Goal: Task Accomplishment & Management: Complete application form

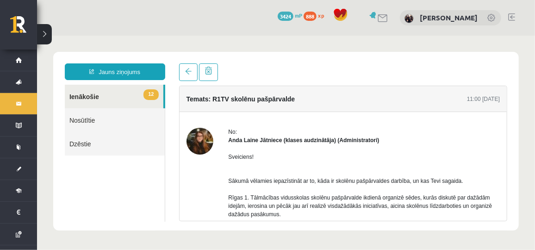
scroll to position [55, 0]
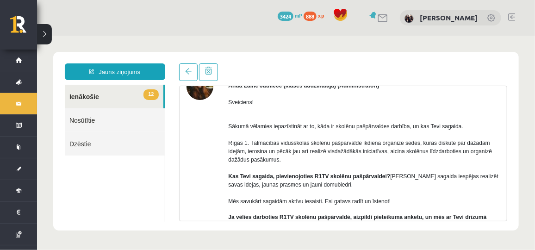
click at [213, 183] on div "No: Anda Laine Jātniece (klases audzinātāja) (Administratori) Sveiciens! Sākumā…" at bounding box center [343, 179] width 314 height 212
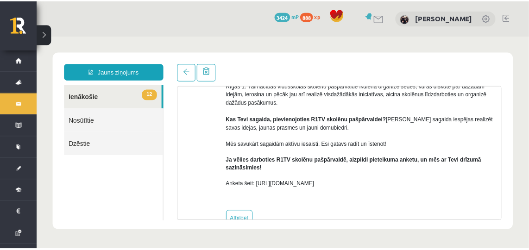
scroll to position [114, 0]
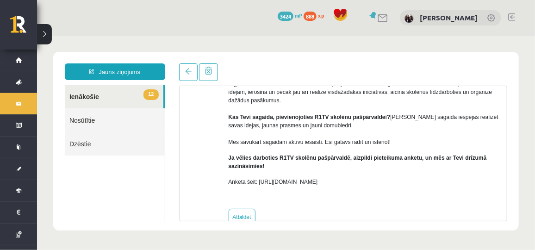
click at [109, 98] on link "12 Ienākošie" at bounding box center [113, 96] width 99 height 24
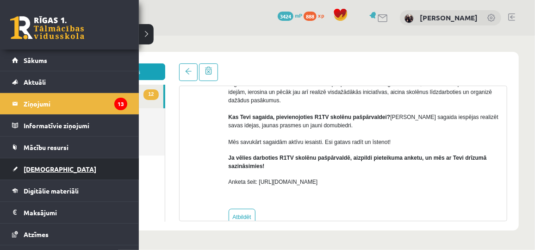
click at [49, 165] on span "[DEMOGRAPHIC_DATA]" at bounding box center [60, 169] width 73 height 8
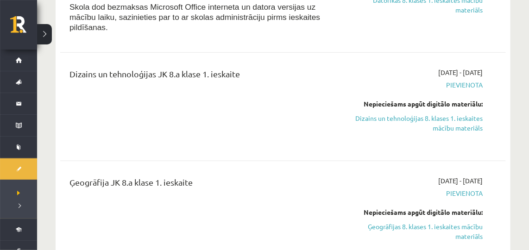
scroll to position [203, 0]
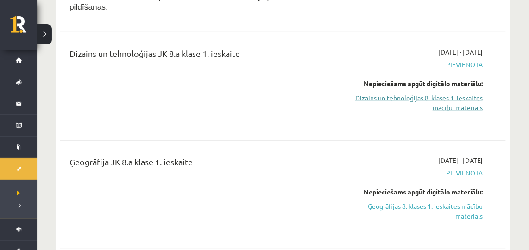
click at [438, 93] on link "Dizains un tehnoloģijas 8. klases 1. ieskaites mācību materiāls" at bounding box center [418, 102] width 128 height 19
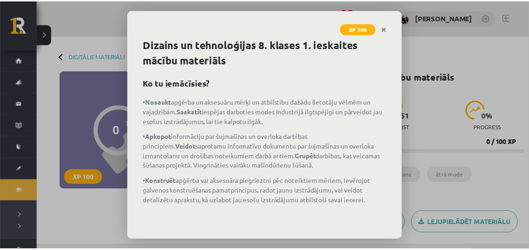
scroll to position [50, 0]
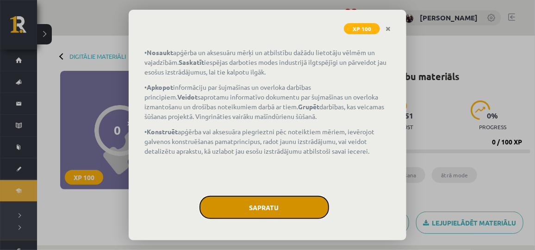
click at [261, 214] on button "Sapratu" at bounding box center [265, 207] width 130 height 23
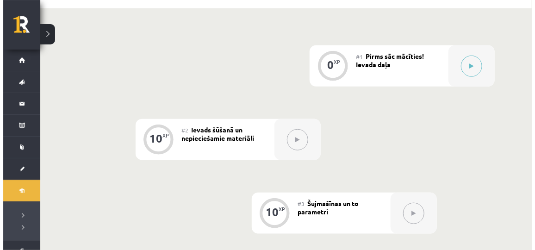
scroll to position [232, 0]
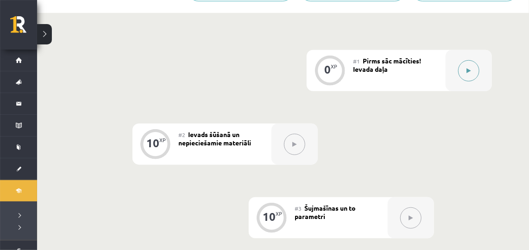
click at [468, 69] on icon at bounding box center [469, 71] width 4 height 6
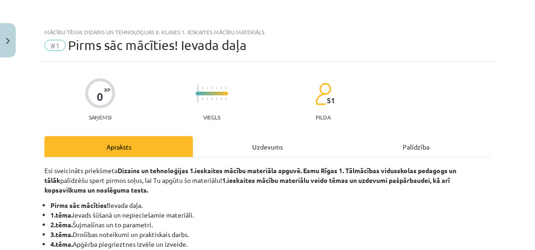
click at [251, 142] on div "Uzdevums" at bounding box center [267, 146] width 149 height 21
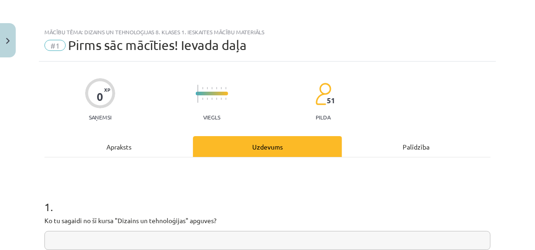
scroll to position [23, 0]
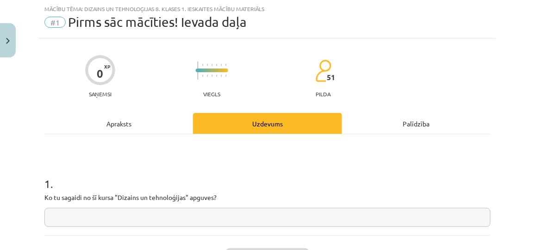
click at [243, 214] on input "text" at bounding box center [267, 217] width 446 height 19
type input "*"
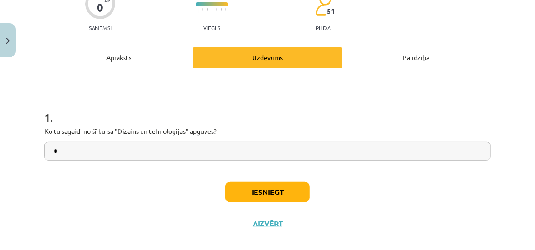
scroll to position [101, 0]
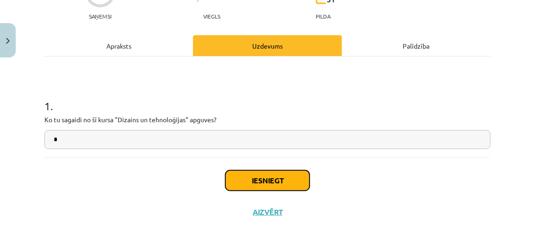
click at [288, 177] on button "Iesniegt" at bounding box center [268, 180] width 84 height 20
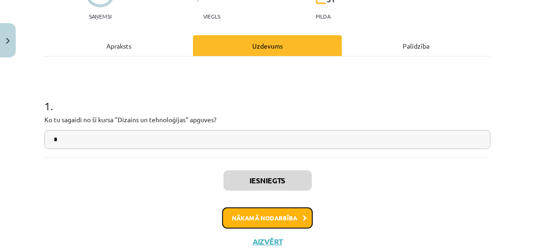
click at [283, 216] on button "Nākamā nodarbība" at bounding box center [267, 217] width 91 height 21
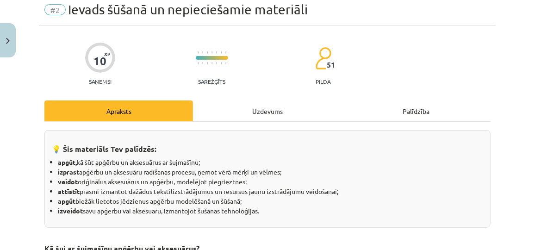
scroll to position [23, 0]
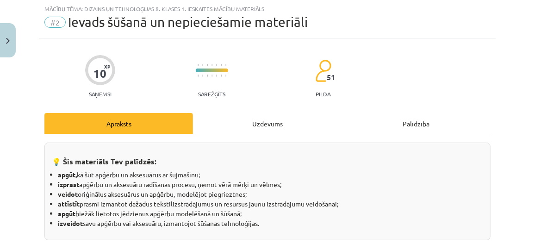
click at [251, 128] on div "Uzdevums" at bounding box center [267, 123] width 149 height 21
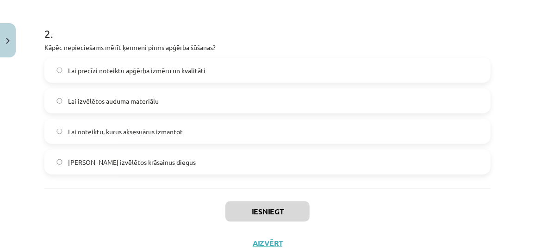
scroll to position [386, 0]
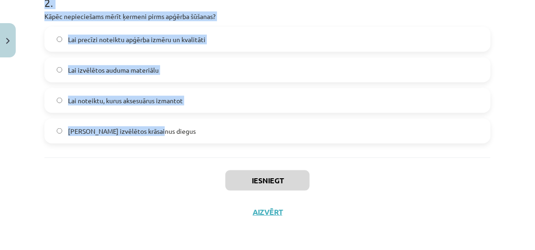
drag, startPoint x: 42, startPoint y: 192, endPoint x: 201, endPoint y: 141, distance: 167.8
copy form "1 . Kas ir tekstilmozaīka? Šūšanas tehnika, kurā auduma gabalus sašuj ar vīlēm …"
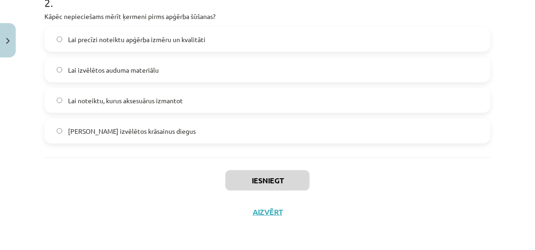
click at [433, 200] on div "Iesniegt Aizvērt" at bounding box center [267, 189] width 446 height 65
click at [122, 43] on span "Lai precīzi noteiktu apģērba izmēru un kvalitāti" at bounding box center [137, 40] width 138 height 10
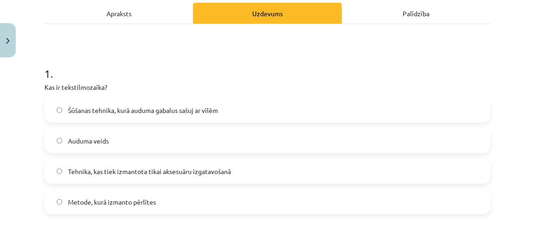
scroll to position [134, 0]
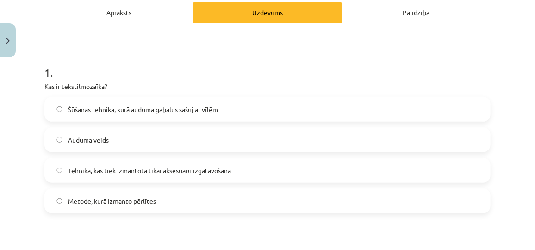
click at [188, 102] on label "Šūšanas tehnika, kurā auduma gabalus sašuj ar vīlēm" at bounding box center [267, 109] width 445 height 23
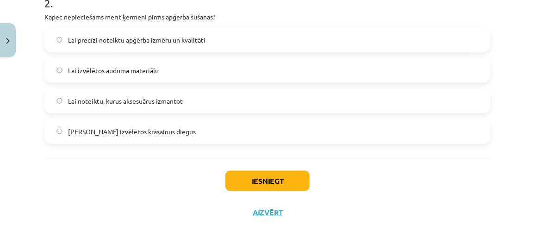
scroll to position [386, 0]
click at [274, 177] on button "Iesniegt" at bounding box center [268, 180] width 84 height 20
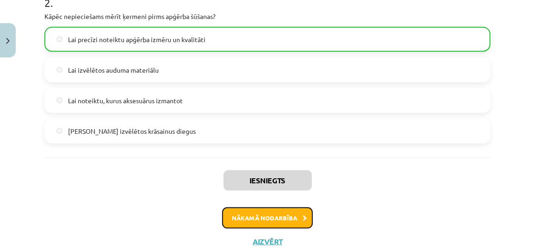
click at [286, 217] on button "Nākamā nodarbība" at bounding box center [267, 217] width 91 height 21
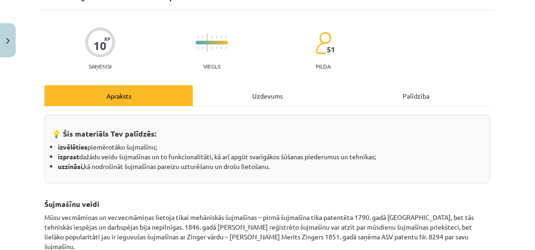
scroll to position [23, 0]
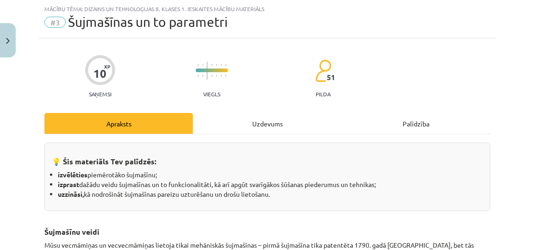
click at [253, 126] on div "Uzdevums" at bounding box center [267, 123] width 149 height 21
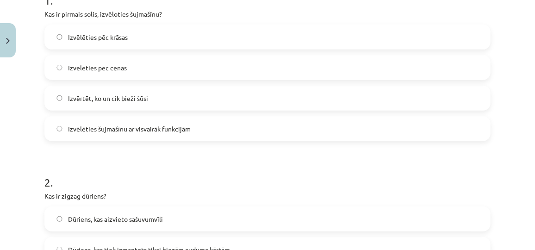
scroll to position [386, 0]
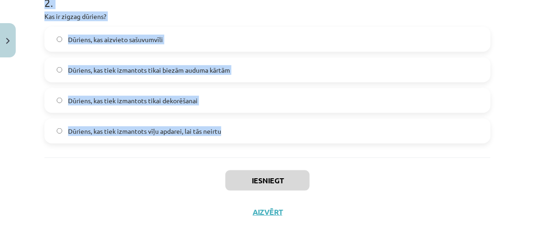
drag, startPoint x: 43, startPoint y: 105, endPoint x: 229, endPoint y: 154, distance: 192.5
copy form "1 . Kas ir pirmais solis, izvēloties šujmašīnu? Izvēlēties pēc krāsas Izvēlētie…"
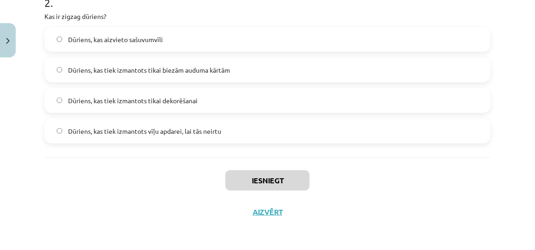
click at [400, 177] on div "Iesniegt Aizvērt" at bounding box center [267, 189] width 446 height 65
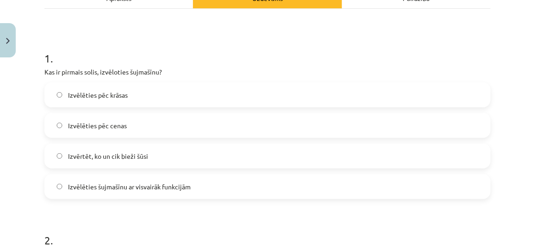
scroll to position [156, 0]
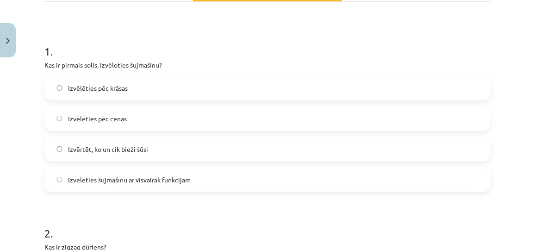
click at [203, 150] on label "Izvērtēt, ko un cik bieži šūsi" at bounding box center [267, 149] width 445 height 23
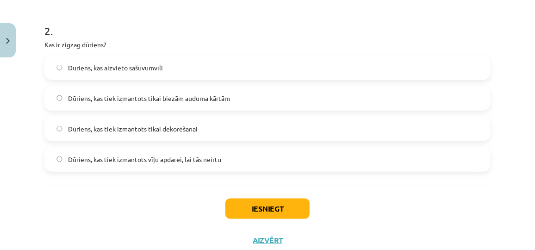
scroll to position [359, 0]
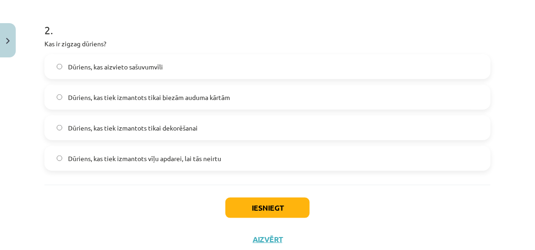
click at [174, 161] on span "Dūriens, kas tiek izmantots vīļu apdarei, lai tās neirtu" at bounding box center [144, 159] width 153 height 10
click at [261, 207] on button "Iesniegt" at bounding box center [268, 208] width 84 height 20
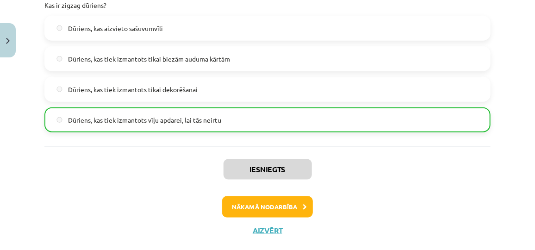
scroll to position [415, 0]
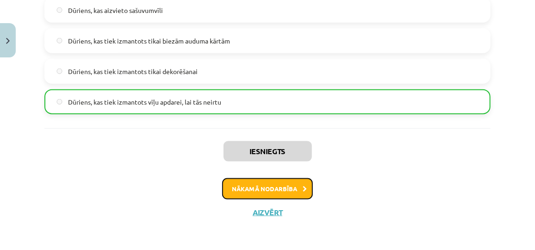
click at [293, 183] on button "Nākamā nodarbība" at bounding box center [267, 188] width 91 height 21
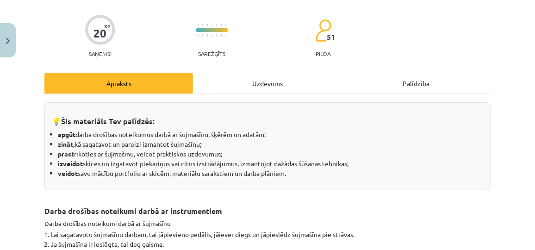
scroll to position [23, 0]
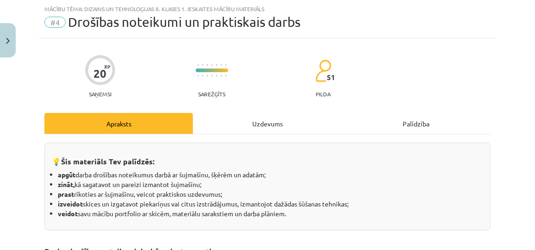
click at [245, 123] on div "Uzdevums" at bounding box center [267, 123] width 149 height 21
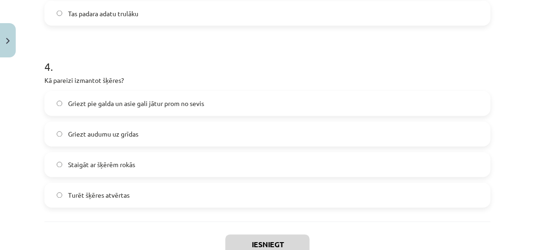
scroll to position [750, 0]
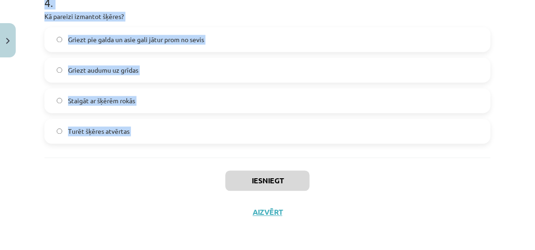
drag, startPoint x: 43, startPoint y: 87, endPoint x: 140, endPoint y: 159, distance: 121.8
copy form "1 . Kas jādara, ja adata ir salauzta vai saliekta? Atvienot šujmašīnu no strāva…"
click at [157, 176] on div "Iesniegt Aizvērt" at bounding box center [267, 189] width 446 height 65
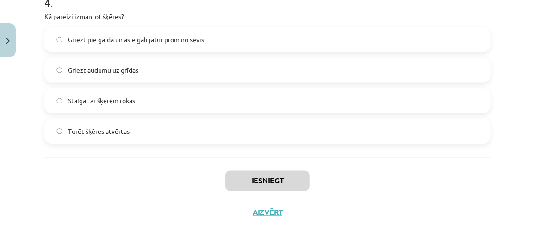
click at [140, 37] on span "Griezt pie galda un asie gali jātur prom no sevis" at bounding box center [136, 40] width 136 height 10
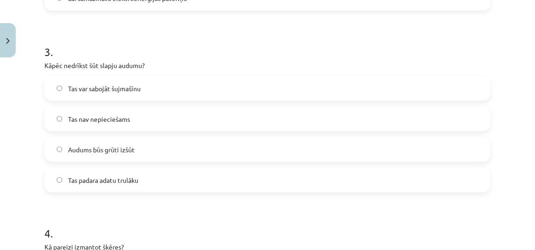
scroll to position [514, 0]
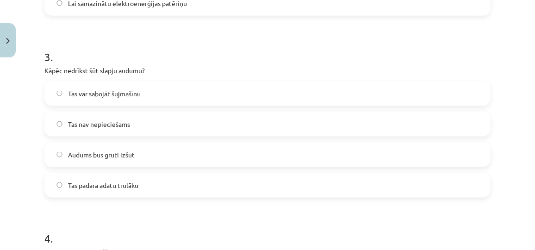
click at [179, 92] on label "Tas var sabojāt šujmašīnu" at bounding box center [267, 93] width 445 height 23
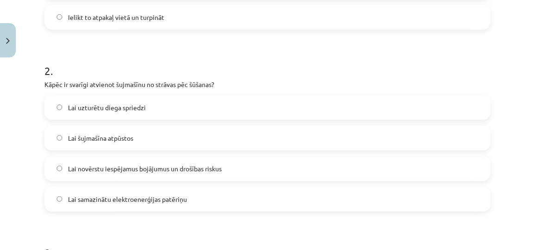
scroll to position [327, 0]
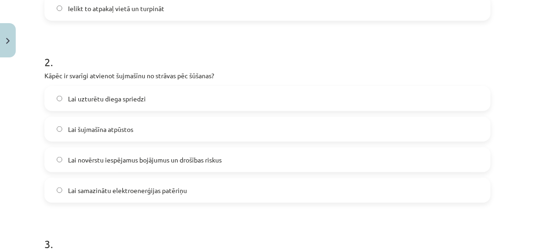
click at [152, 163] on span "Lai novērstu iespējamus bojājumus un drošības riskus" at bounding box center [145, 160] width 154 height 10
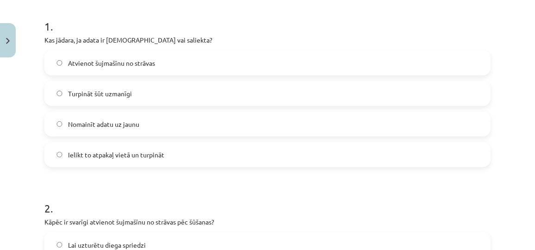
scroll to position [142, 0]
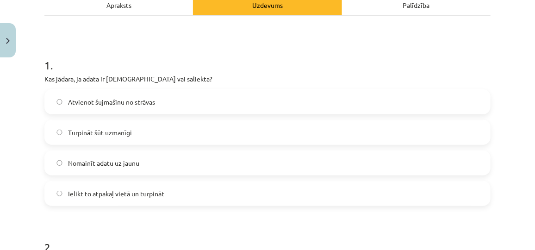
click at [169, 166] on label "Nomainīt adatu uz jaunu" at bounding box center [267, 162] width 445 height 23
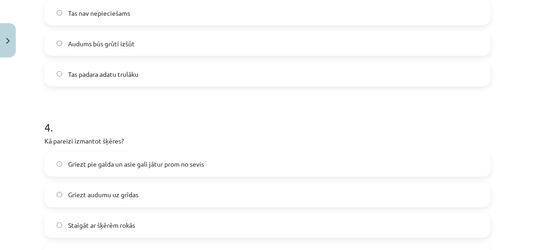
scroll to position [750, 0]
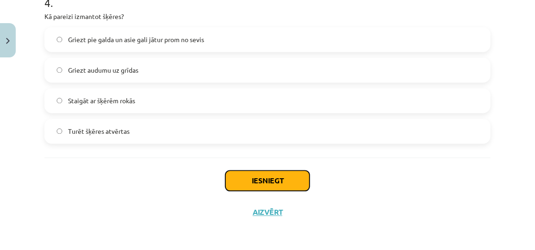
click at [277, 177] on button "Iesniegt" at bounding box center [268, 180] width 84 height 20
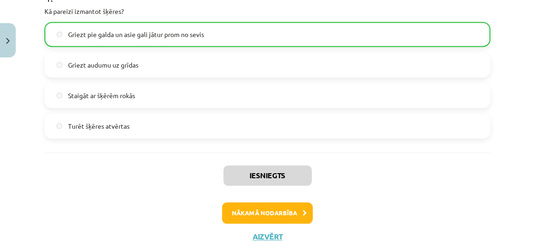
scroll to position [779, 0]
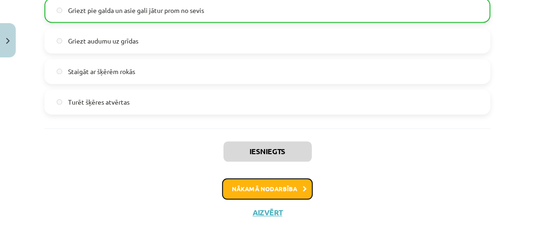
click at [298, 185] on button "Nākamā nodarbība" at bounding box center [267, 188] width 91 height 21
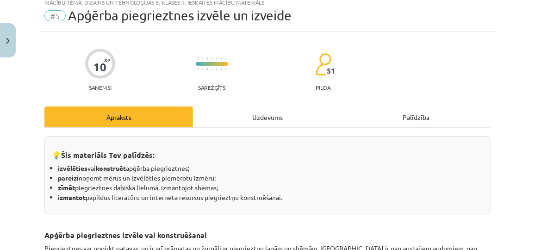
scroll to position [23, 0]
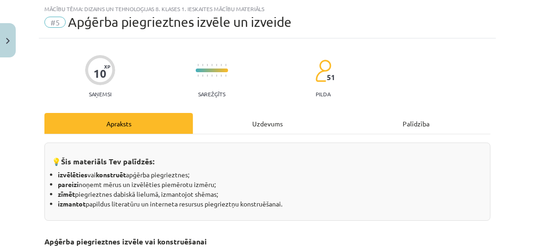
click at [248, 122] on div "Uzdevums" at bounding box center [267, 123] width 149 height 21
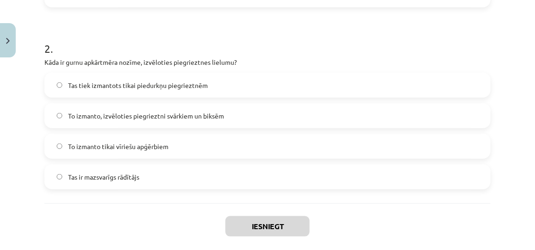
scroll to position [386, 0]
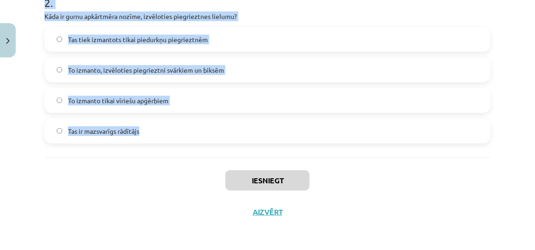
drag, startPoint x: 39, startPoint y: 31, endPoint x: 145, endPoint y: 152, distance: 160.8
copy form "1 . Kas ir piegrieztne? Rokdarbu veidošanas instrukcija Apģērba dizaina skice Š…"
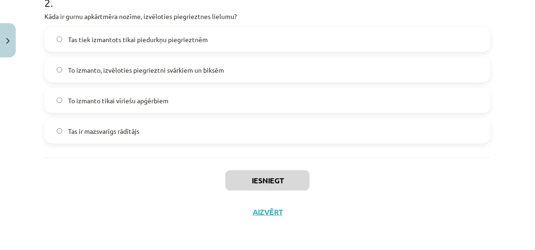
click at [372, 178] on div "Iesniegt Aizvērt" at bounding box center [267, 189] width 446 height 65
click at [219, 72] on span "To izmanto, izvēloties piegrieztni svārkiem un biksēm" at bounding box center [146, 70] width 156 height 10
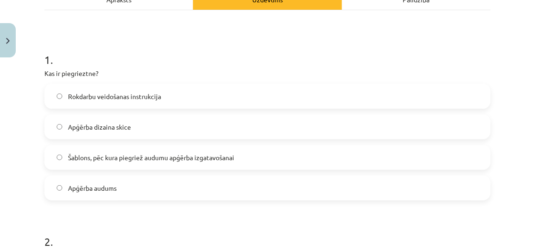
scroll to position [135, 0]
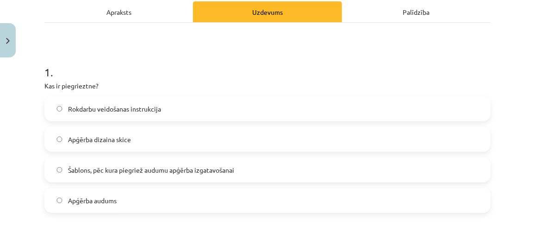
click at [159, 165] on span "Šablons, pēc kura piegriež audumu apģērba izgatavošanai" at bounding box center [151, 170] width 166 height 10
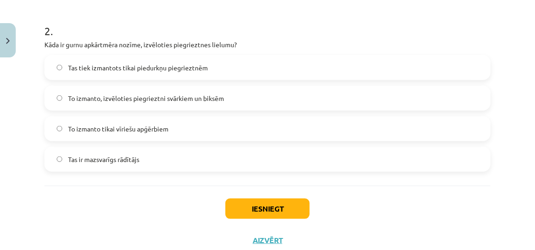
scroll to position [386, 0]
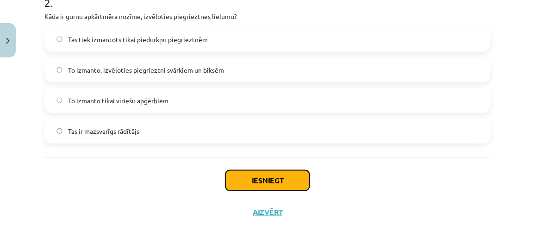
click at [289, 178] on button "Iesniegt" at bounding box center [268, 180] width 84 height 20
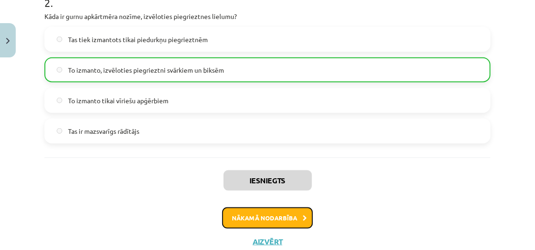
click at [286, 217] on button "Nākamā nodarbība" at bounding box center [267, 217] width 91 height 21
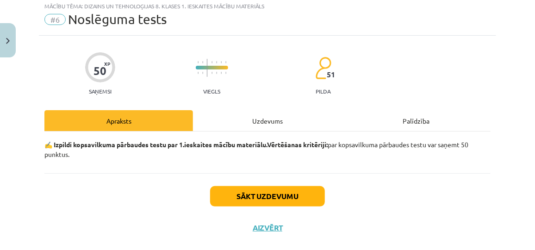
scroll to position [23, 0]
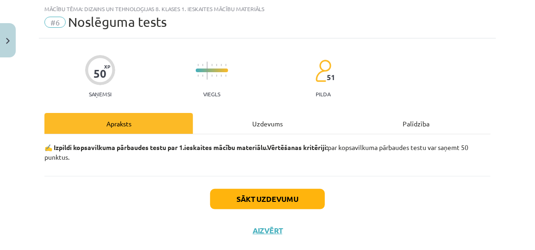
click at [250, 126] on div "Uzdevums" at bounding box center [267, 123] width 149 height 21
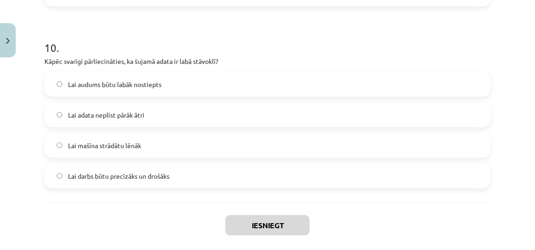
scroll to position [1866, 0]
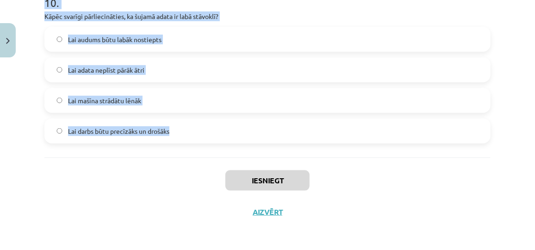
drag, startPoint x: 41, startPoint y: 170, endPoint x: 183, endPoint y: 156, distance: 142.9
copy form "1 . Lo ipsumd sit ame consecte ad elitseddoeiusm? Te incid utlaboreetdo magnaal…"
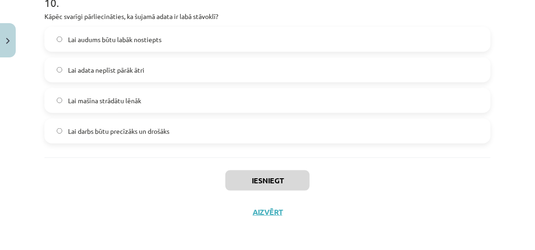
click at [371, 209] on div "Iesniegt Aizvērt" at bounding box center [267, 189] width 446 height 65
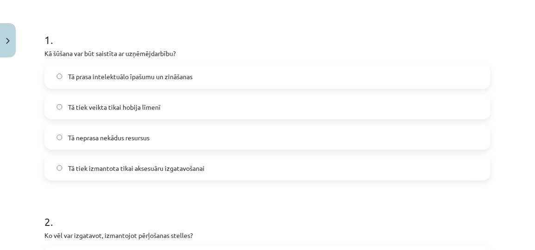
scroll to position [172, 0]
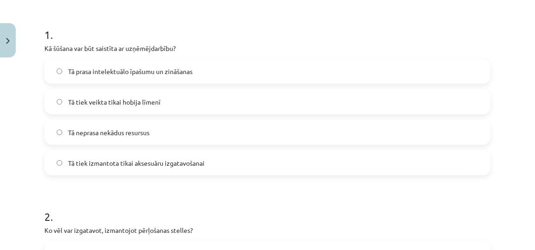
click at [196, 69] on label "Tā prasa intelektuālo īpašumu un zināšanas" at bounding box center [267, 71] width 445 height 23
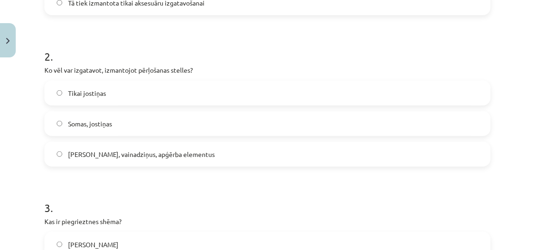
scroll to position [363, 0]
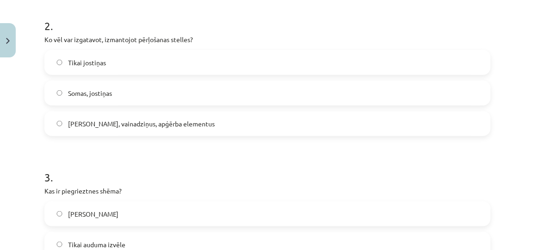
click at [163, 121] on span "[PERSON_NAME], vainadziņus, apģērba elementus" at bounding box center [141, 124] width 147 height 10
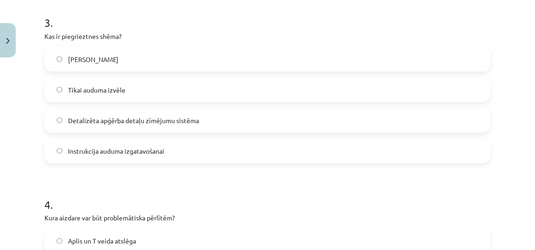
scroll to position [520, 0]
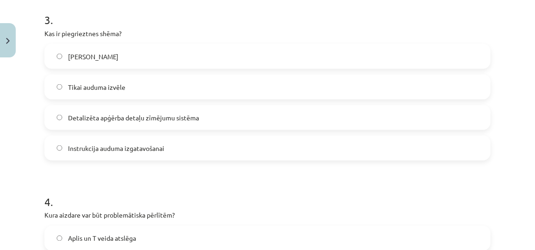
click at [184, 116] on span "Detalizēta apģērba detaļu zīmējumu sistēma" at bounding box center [133, 118] width 131 height 10
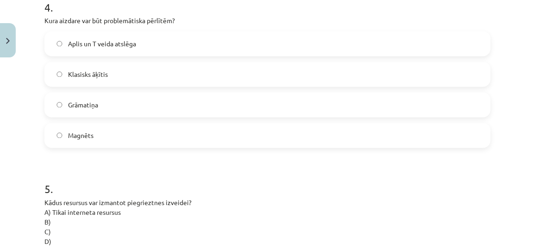
scroll to position [720, 0]
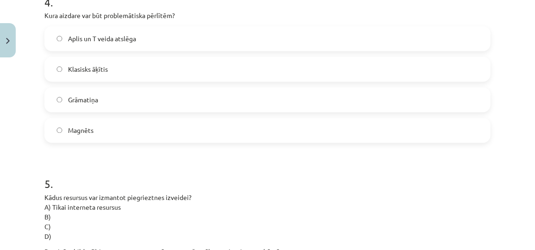
click at [158, 123] on label "Magnēts" at bounding box center [267, 130] width 445 height 23
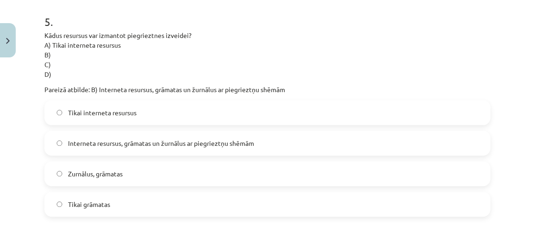
scroll to position [893, 0]
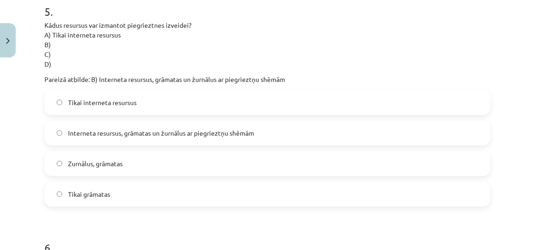
click at [343, 223] on form "1 . Kā šūšana var būt saistīta ar uzņēmējdarbību? Tā prasa intelektuālo īpašumu…" at bounding box center [267, 203] width 446 height 1825
click at [236, 132] on span "Interneta resursus, grāmatas un žurnālus ar piegrieztņu shēmām" at bounding box center [161, 133] width 186 height 10
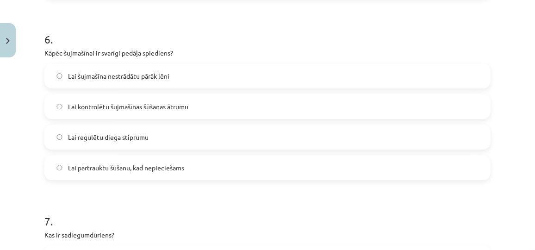
scroll to position [1112, 0]
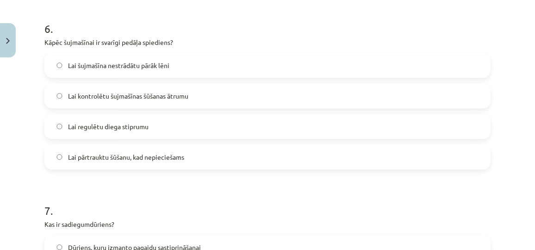
click at [211, 88] on label "Lai kontrolētu šujmašīnas šūšanas ātrumu" at bounding box center [267, 95] width 445 height 23
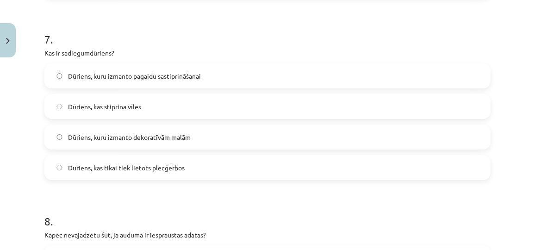
scroll to position [1278, 0]
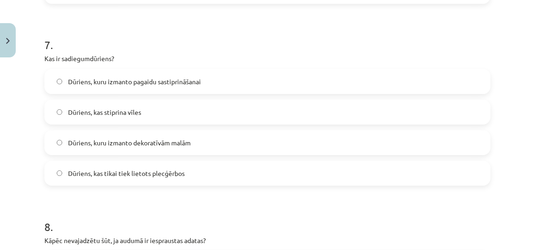
click at [211, 86] on label "Dūriens, kuru izmanto pagaidu sastiprināšanai" at bounding box center [267, 81] width 445 height 23
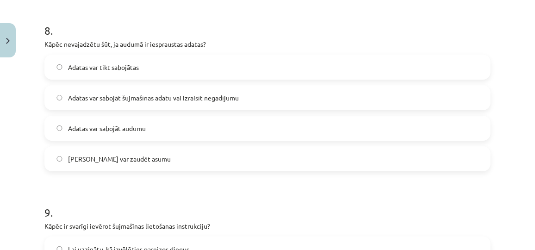
scroll to position [1466, 0]
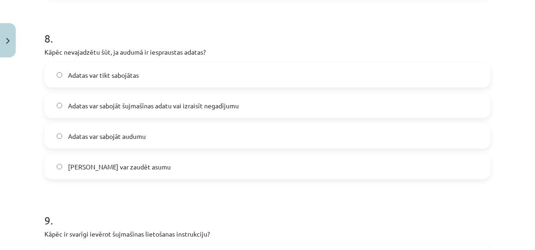
click at [182, 103] on span "Adatas var sabojāt šujmašīnas adatu vai izraisīt negadījumu" at bounding box center [153, 106] width 171 height 10
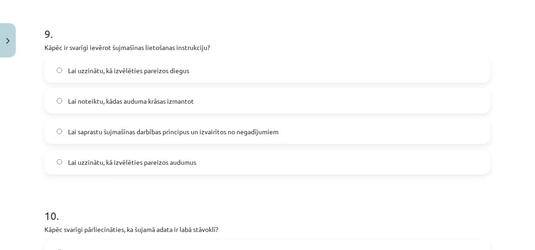
scroll to position [1658, 0]
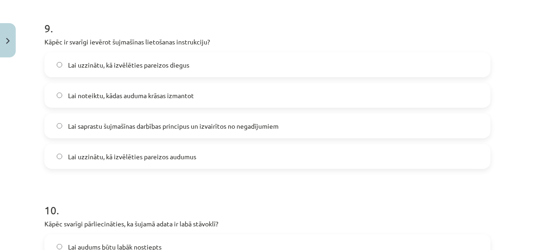
click at [262, 125] on span "Lai saprastu šujmašīnas darbības principus un izvairītos no negadījumiem" at bounding box center [173, 126] width 211 height 10
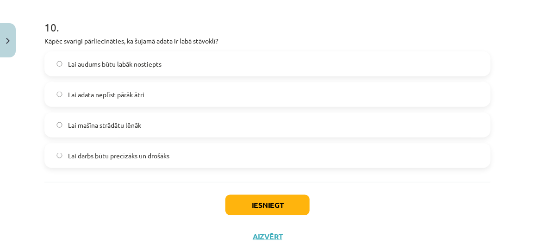
scroll to position [1844, 0]
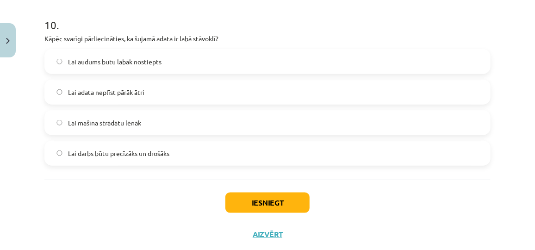
click at [181, 150] on label "Lai darbs būtu precīzāks un drošāks" at bounding box center [267, 153] width 445 height 23
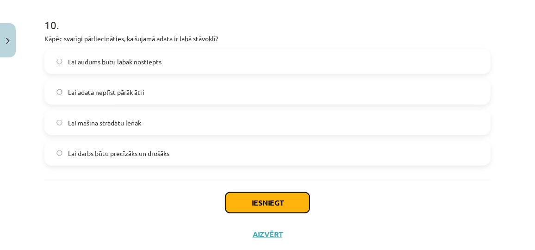
click at [254, 197] on button "Iesniegt" at bounding box center [268, 203] width 84 height 20
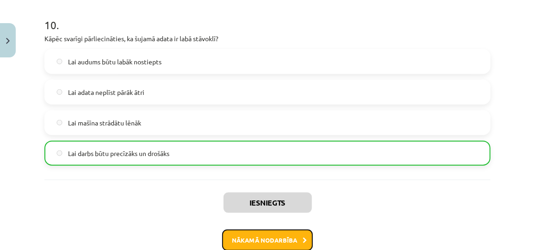
click at [279, 240] on button "Nākamā nodarbība" at bounding box center [267, 240] width 91 height 21
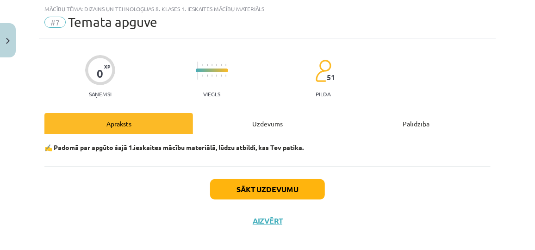
scroll to position [23, 0]
click at [245, 123] on div "Uzdevums" at bounding box center [267, 123] width 149 height 21
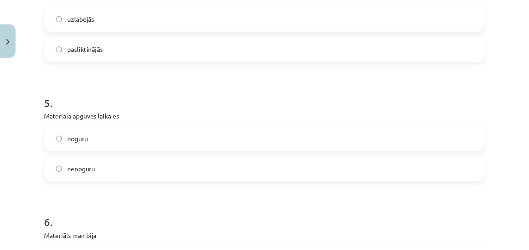
scroll to position [923, 0]
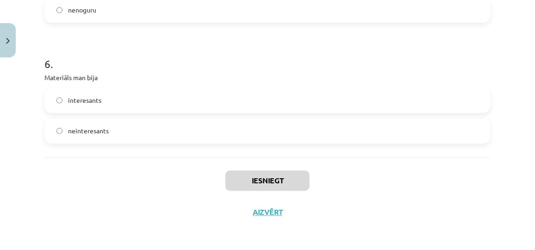
click at [125, 107] on label "interesants" at bounding box center [267, 100] width 445 height 23
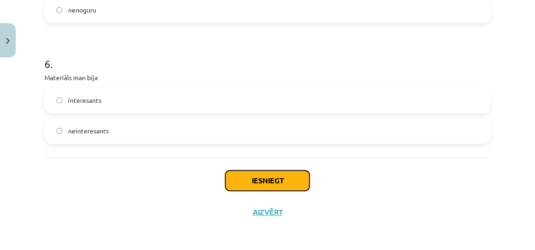
click at [239, 180] on button "Iesniegt" at bounding box center [268, 180] width 84 height 20
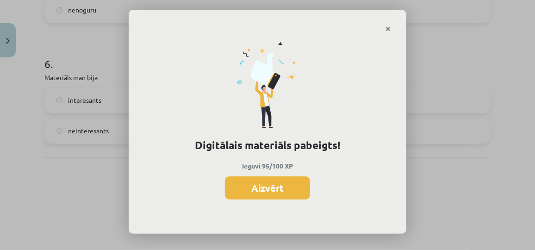
click at [239, 180] on button "Aizvērt" at bounding box center [267, 187] width 85 height 23
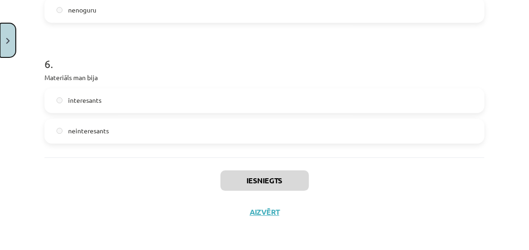
click at [6, 41] on img "Close" at bounding box center [8, 41] width 4 height 6
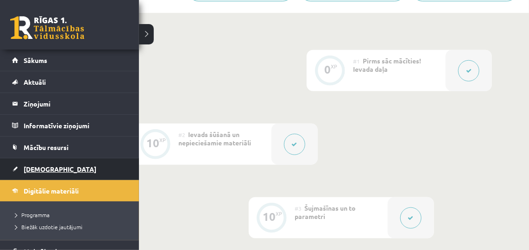
click at [28, 169] on span "[DEMOGRAPHIC_DATA]" at bounding box center [60, 169] width 73 height 8
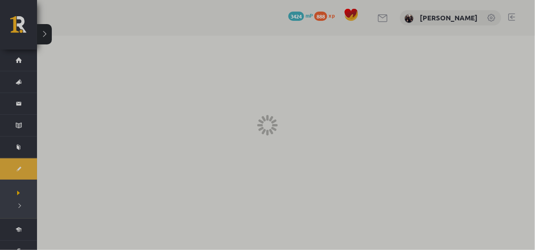
click at [28, 169] on div at bounding box center [267, 125] width 535 height 250
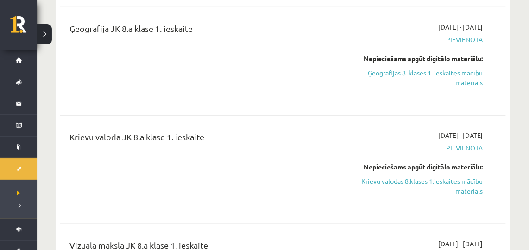
scroll to position [303, 0]
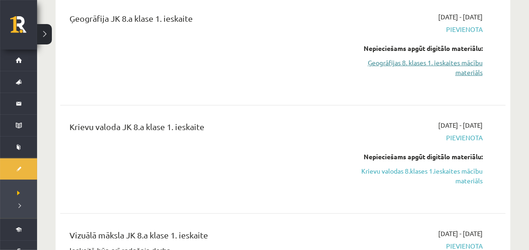
click at [395, 60] on link "Ģeogrāfijas 8. klases 1. ieskaites mācību materiāls" at bounding box center [418, 67] width 128 height 19
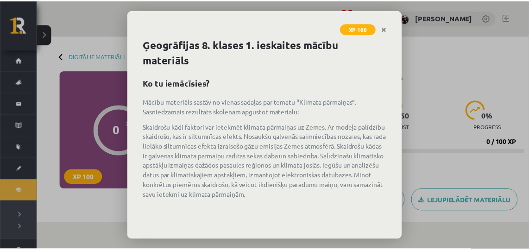
scroll to position [50, 0]
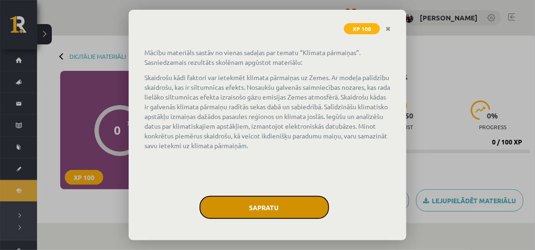
click at [257, 212] on button "Sapratu" at bounding box center [265, 207] width 130 height 23
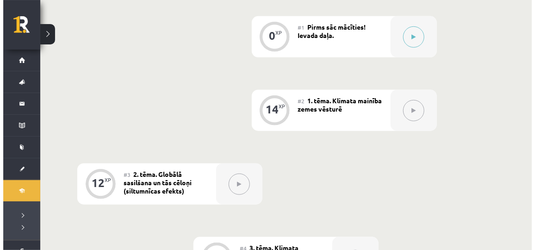
scroll to position [245, 0]
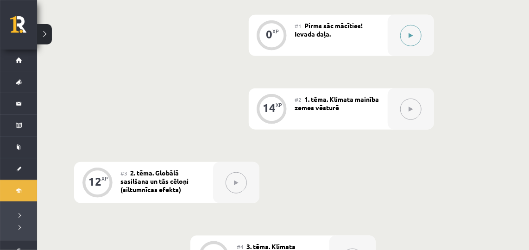
click at [412, 30] on button at bounding box center [410, 35] width 21 height 21
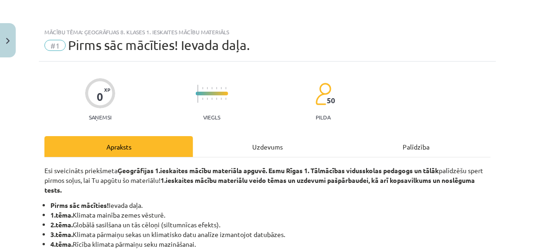
click at [250, 150] on div "Uzdevums" at bounding box center [267, 146] width 149 height 21
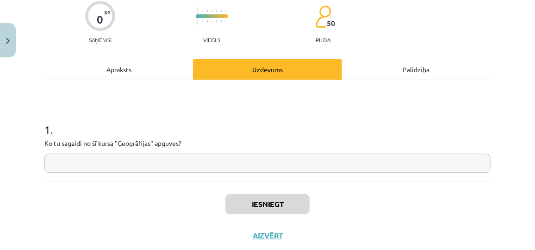
scroll to position [101, 0]
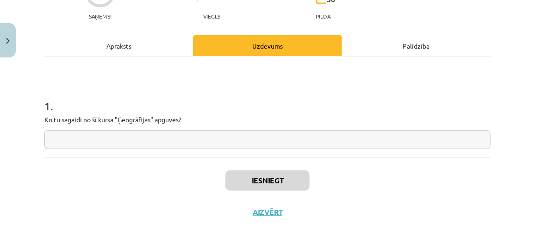
click at [217, 140] on input "text" at bounding box center [267, 139] width 446 height 19
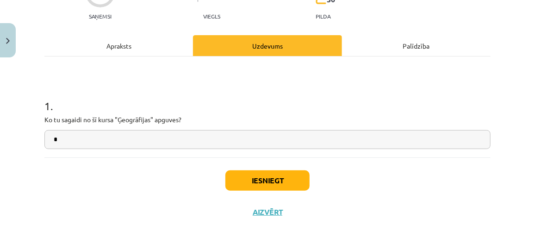
type input "*"
drag, startPoint x: 262, startPoint y: 190, endPoint x: 255, endPoint y: 182, distance: 10.8
click at [255, 182] on div "Iesniegt Aizvērt" at bounding box center [267, 189] width 446 height 65
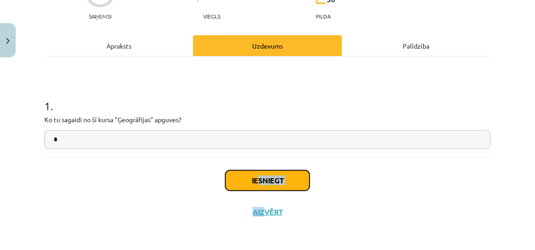
click at [255, 182] on button "Iesniegt" at bounding box center [268, 180] width 84 height 20
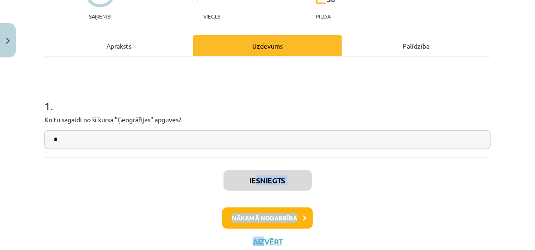
scroll to position [266, 0]
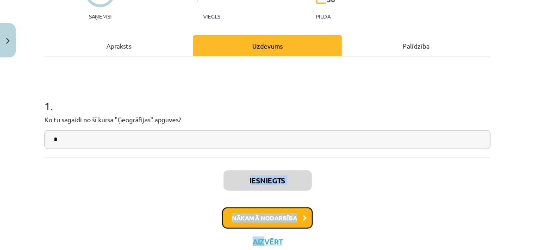
click at [295, 214] on button "Nākamā nodarbība" at bounding box center [267, 217] width 91 height 21
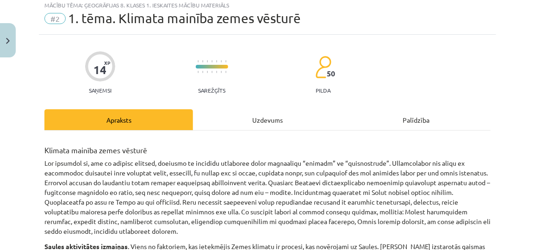
scroll to position [23, 0]
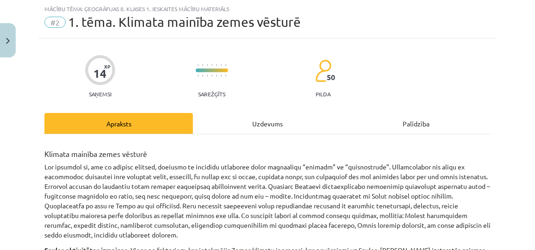
click at [245, 117] on div "Uzdevums" at bounding box center [267, 123] width 149 height 21
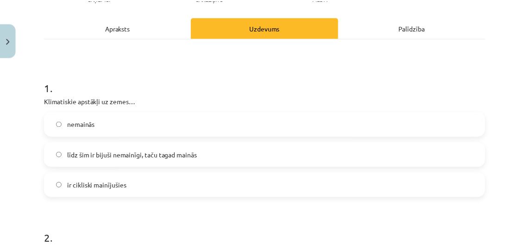
scroll to position [0, 0]
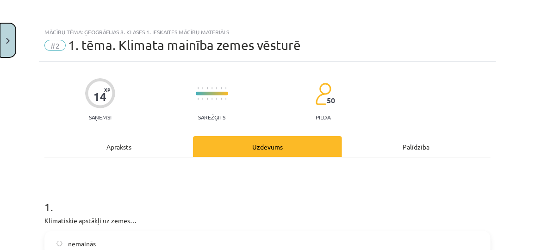
click at [1, 43] on button "Close" at bounding box center [8, 40] width 16 height 34
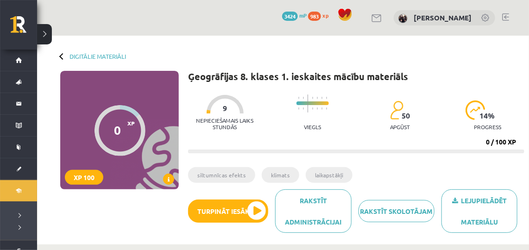
click at [503, 17] on link at bounding box center [505, 16] width 7 height 7
